Goal: Task Accomplishment & Management: Use online tool/utility

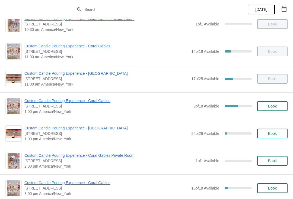
scroll to position [44, 0]
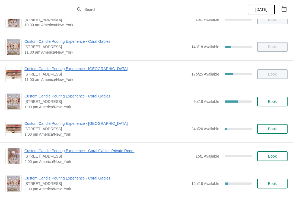
click at [81, 97] on span "Custom Candle Pouring Experience - Coral Gables" at bounding box center [107, 96] width 166 height 5
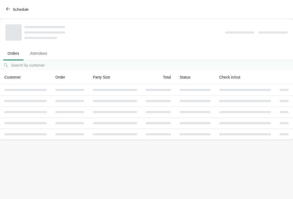
scroll to position [0, 0]
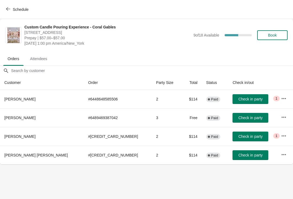
click at [281, 119] on icon "button" at bounding box center [283, 117] width 5 height 5
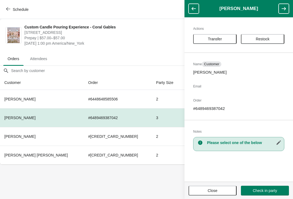
click at [220, 35] on button "Transfer" at bounding box center [214, 39] width 43 height 10
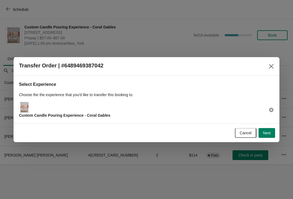
click at [274, 133] on button "Next" at bounding box center [267, 133] width 17 height 10
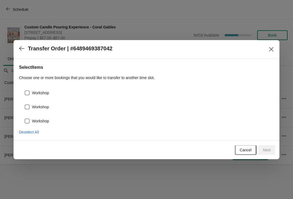
click at [41, 94] on span "Workshop" at bounding box center [40, 92] width 17 height 5
click at [25, 91] on input "Workshop" at bounding box center [25, 91] width 0 height 0
checkbox input "true"
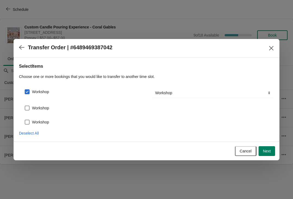
click at [43, 106] on span "Workshop" at bounding box center [40, 108] width 17 height 5
click at [25, 106] on input "Workshop" at bounding box center [25, 106] width 0 height 0
checkbox input "true"
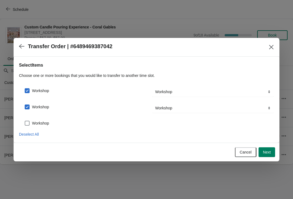
click at [40, 124] on span "Workshop" at bounding box center [40, 123] width 17 height 5
click at [25, 121] on input "Workshop" at bounding box center [25, 121] width 0 height 0
checkbox input "true"
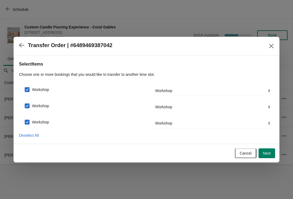
click at [265, 152] on span "Next" at bounding box center [267, 153] width 8 height 4
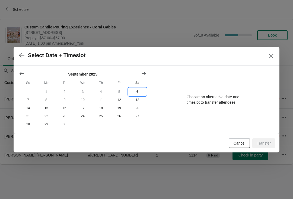
click at [133, 94] on button "6" at bounding box center [137, 92] width 18 height 8
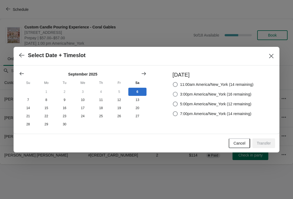
click at [208, 93] on span "3:00pm America/New_York (16 remaining)" at bounding box center [215, 94] width 71 height 5
click at [173, 92] on input "3:00pm America/New_York (16 remaining)" at bounding box center [173, 92] width 0 height 0
radio input "true"
click at [266, 143] on span "Transfer" at bounding box center [264, 143] width 14 height 4
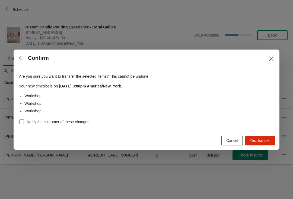
click at [71, 119] on label "Notify the customer of these changes" at bounding box center [54, 122] width 70 height 8
click at [20, 120] on input "Notify the customer of these changes" at bounding box center [19, 120] width 0 height 0
checkbox input "true"
click at [262, 141] on span "Yes, transfer" at bounding box center [260, 141] width 21 height 4
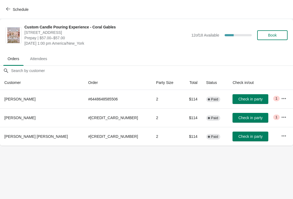
click at [9, 6] on button "Schedule" at bounding box center [18, 10] width 30 height 10
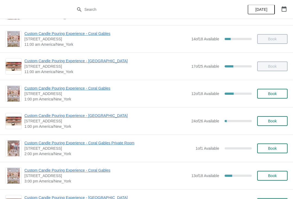
scroll to position [52, 0]
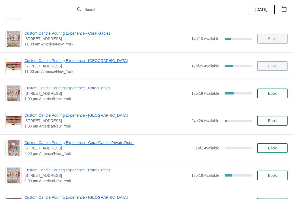
click at [48, 90] on span "Custom Candle Pouring Experience - Coral Gables" at bounding box center [106, 87] width 164 height 5
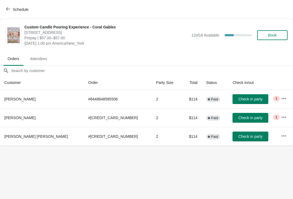
scroll to position [0, 0]
click at [12, 5] on button "Schedule" at bounding box center [18, 10] width 30 height 10
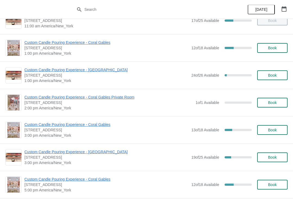
scroll to position [96, 0]
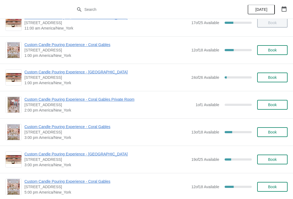
click at [85, 126] on span "Custom Candle Pouring Experience - Coral Gables" at bounding box center [106, 126] width 164 height 5
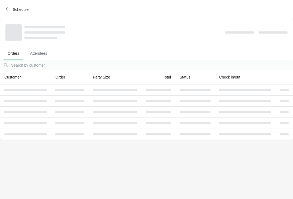
scroll to position [0, 0]
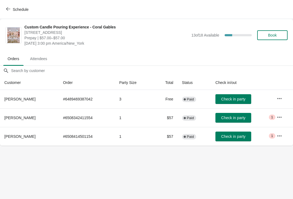
click at [16, 12] on button "Schedule" at bounding box center [18, 10] width 30 height 10
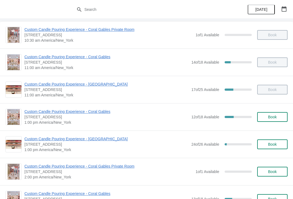
scroll to position [43, 0]
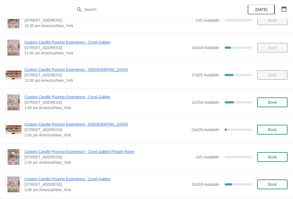
click at [32, 98] on span "Custom Candle Pouring Experience - Coral Gables" at bounding box center [106, 96] width 164 height 5
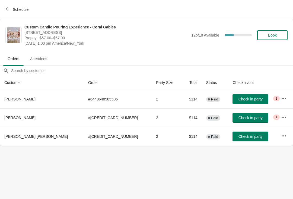
scroll to position [0, 0]
click at [7, 10] on icon "button" at bounding box center [8, 9] width 4 height 4
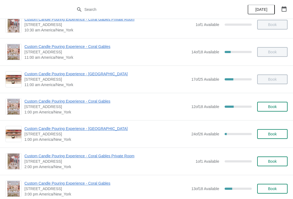
scroll to position [38, 0]
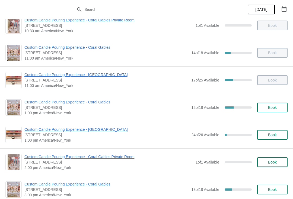
click at [80, 102] on span "Custom Candle Pouring Experience - Coral Gables" at bounding box center [106, 102] width 164 height 5
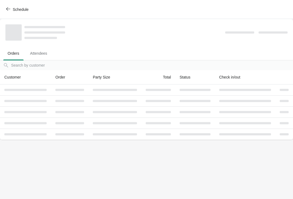
scroll to position [0, 0]
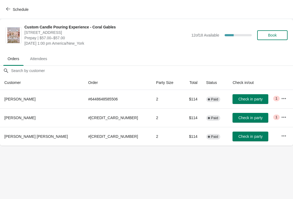
click at [238, 120] on span "Check in party" at bounding box center [250, 118] width 24 height 4
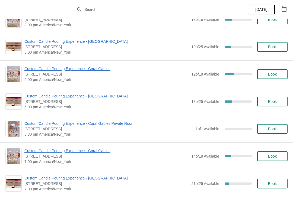
scroll to position [209, 0]
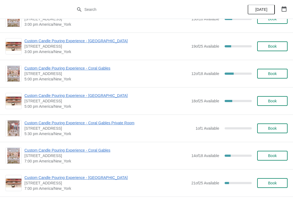
click at [143, 194] on div "Custom Candle Pouring Experience - Fort Lauderdale 914 East Las Olas Boulevard,…" at bounding box center [146, 183] width 293 height 27
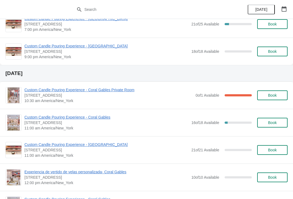
scroll to position [369, 0]
click at [47, 109] on div "Custom Candle Pouring Experience - Coral Gables 154 Giralda Avenue, Coral Gable…" at bounding box center [146, 122] width 293 height 27
click at [37, 114] on span "Custom Candle Pouring Experience - Coral Gables" at bounding box center [106, 116] width 164 height 5
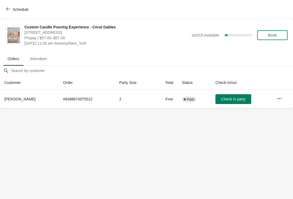
click at [6, 10] on button "Schedule" at bounding box center [18, 10] width 30 height 10
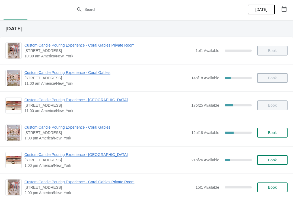
scroll to position [14, 0]
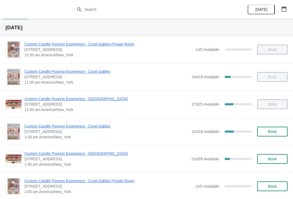
click at [81, 125] on span "Custom Candle Pouring Experience - Coral Gables" at bounding box center [106, 126] width 164 height 5
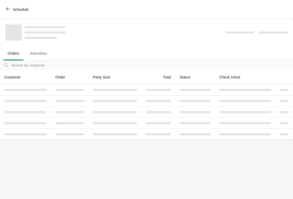
click at [8, 6] on button "Schedule" at bounding box center [18, 10] width 30 height 10
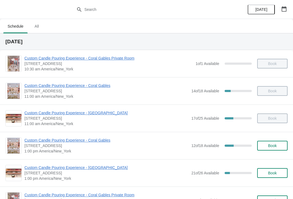
click at [42, 136] on div "Custom Candle Pouring Experience - Coral Gables 154 Giralda Avenue, Coral Gable…" at bounding box center [146, 145] width 293 height 27
click at [49, 140] on span "Custom Candle Pouring Experience - Coral Gables" at bounding box center [106, 140] width 164 height 5
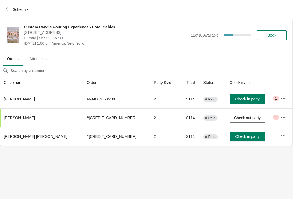
scroll to position [0, 0]
click at [234, 132] on button "Check in party" at bounding box center [248, 137] width 36 height 10
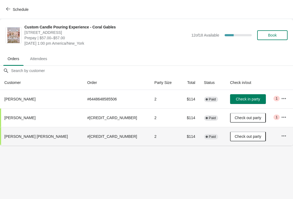
scroll to position [0, 0]
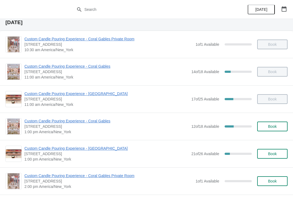
scroll to position [23, 0]
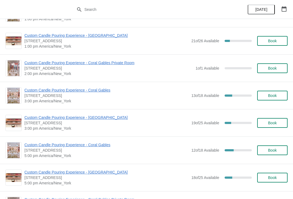
scroll to position [133, 0]
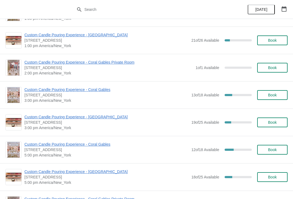
click at [45, 92] on span "Custom Candle Pouring Experience - Coral Gables" at bounding box center [106, 89] width 164 height 5
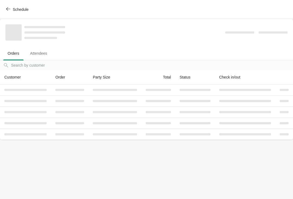
scroll to position [0, 0]
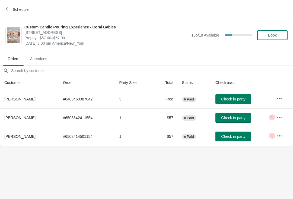
click at [5, 14] on button "Schedule" at bounding box center [18, 10] width 30 height 10
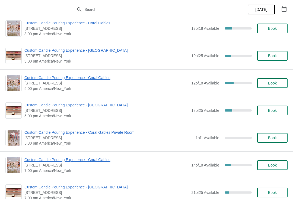
scroll to position [199, 0]
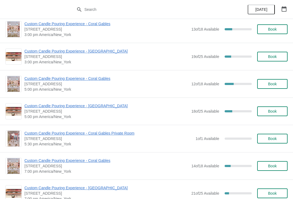
click at [40, 78] on span "Custom Candle Pouring Experience - Coral Gables" at bounding box center [106, 78] width 164 height 5
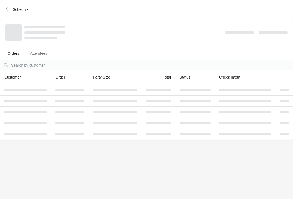
scroll to position [0, 0]
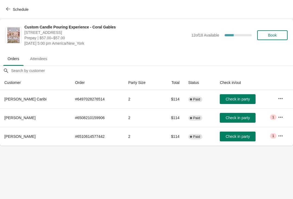
click at [10, 11] on span "Schedule" at bounding box center [17, 9] width 21 height 5
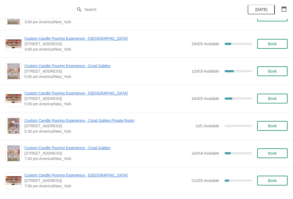
scroll to position [218, 0]
